Goal: Find specific page/section: Find specific page/section

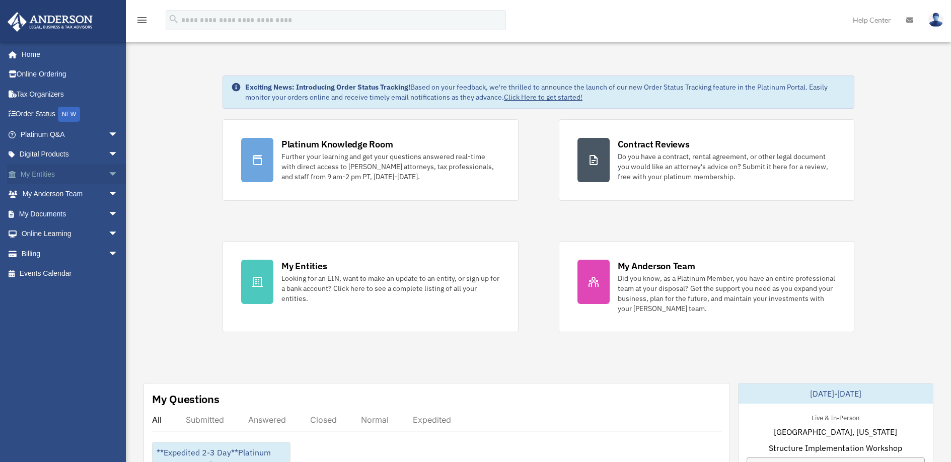
click at [51, 169] on link "My Entities arrow_drop_down" at bounding box center [70, 174] width 126 height 20
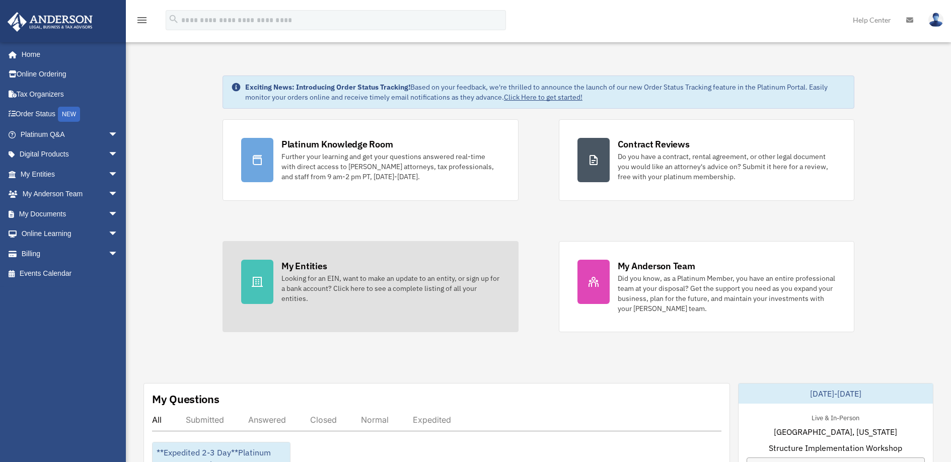
click at [292, 267] on div "My Entities" at bounding box center [304, 266] width 45 height 13
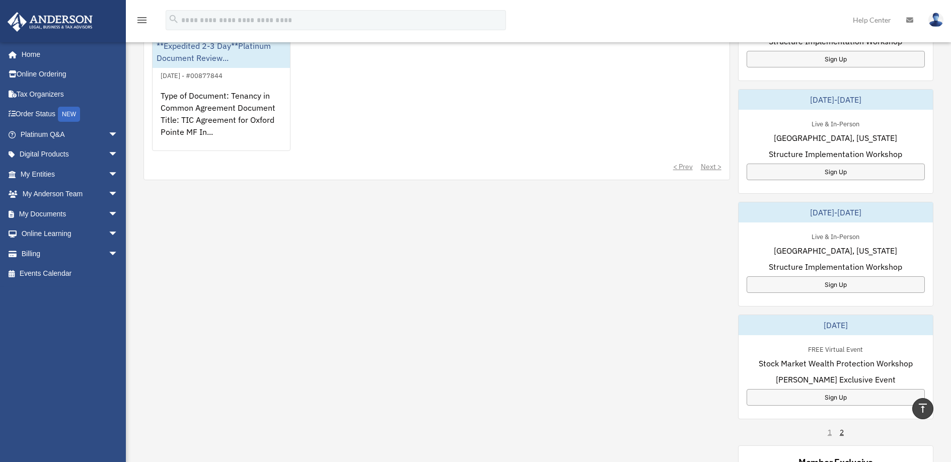
scroll to position [163, 0]
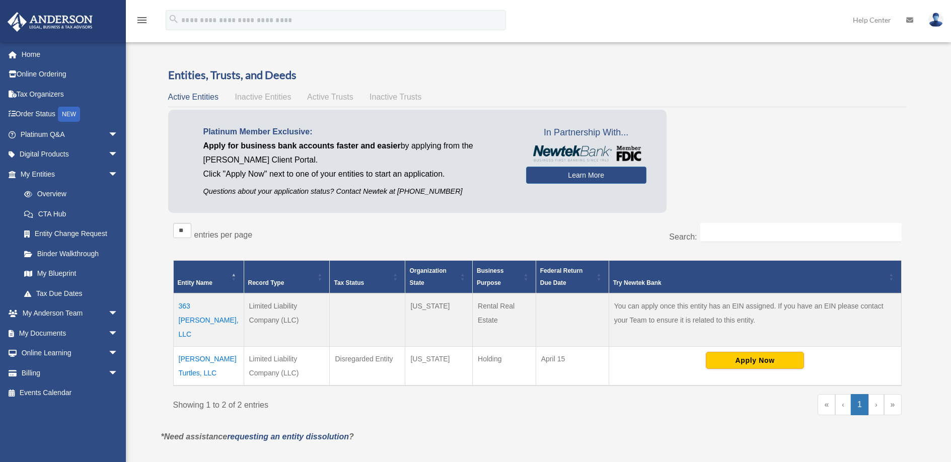
click at [196, 308] on td "363 [PERSON_NAME], LLC" at bounding box center [208, 320] width 71 height 53
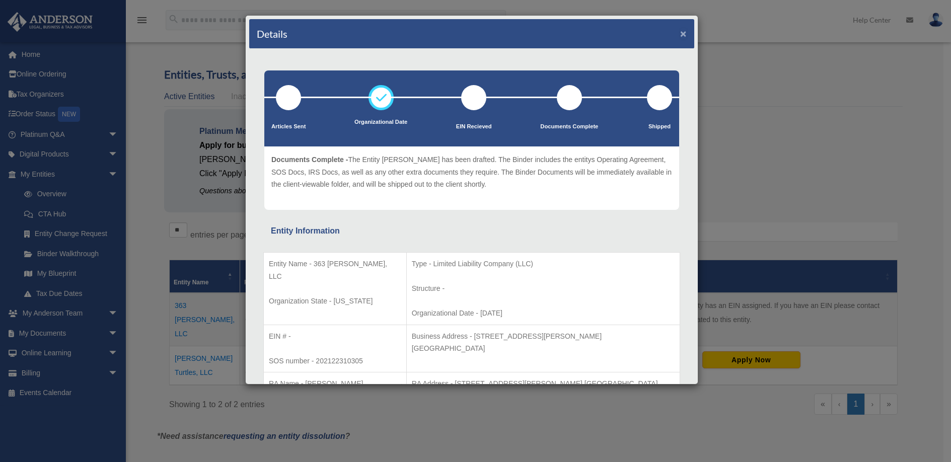
click at [681, 34] on button "×" at bounding box center [684, 33] width 7 height 11
